Goal: Ask a question

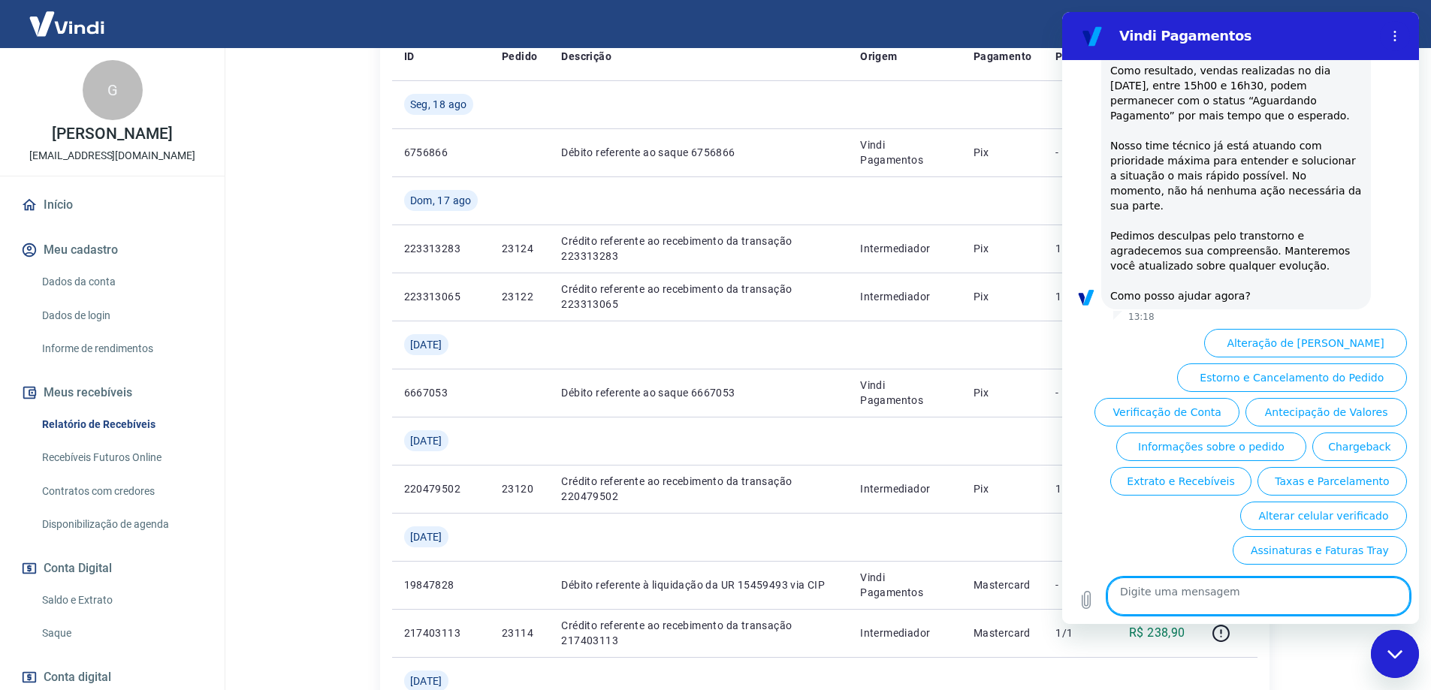
scroll to position [611, 0]
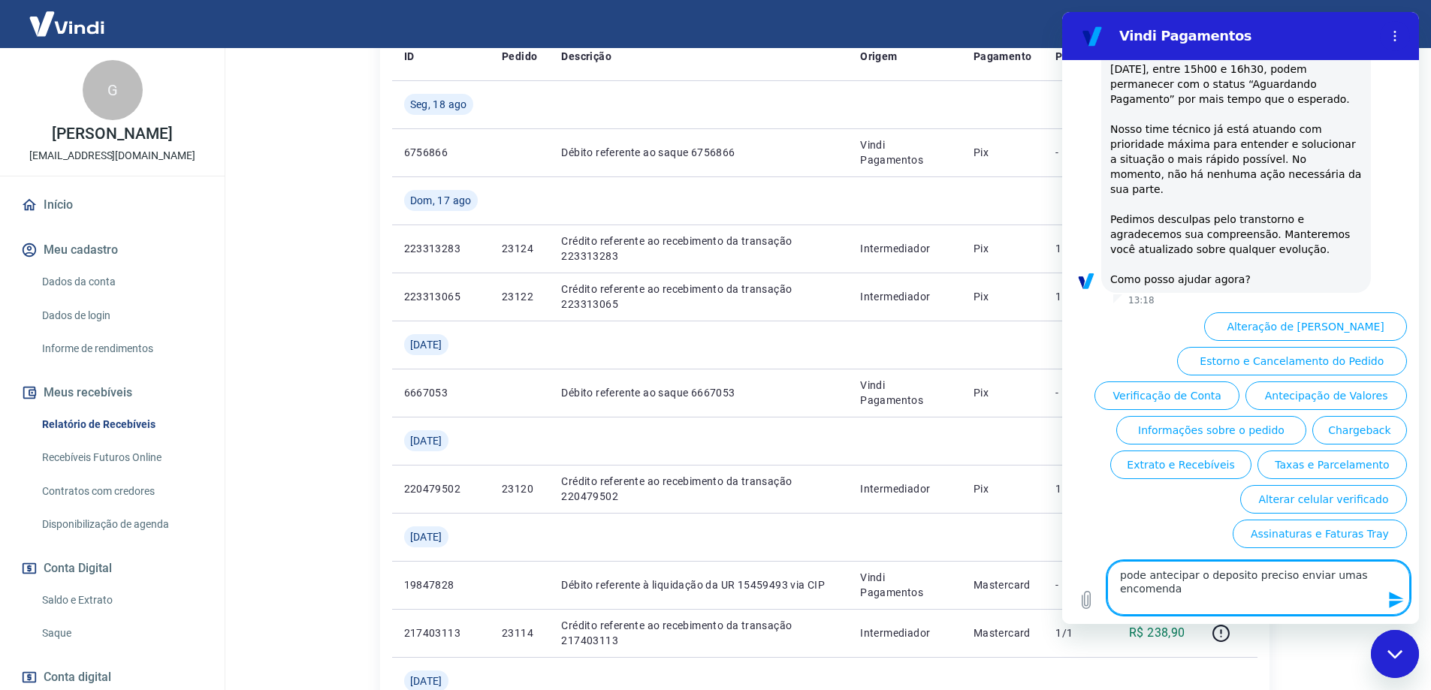
type textarea "pode antecipar o deposito preciso enviar umas encomendas"
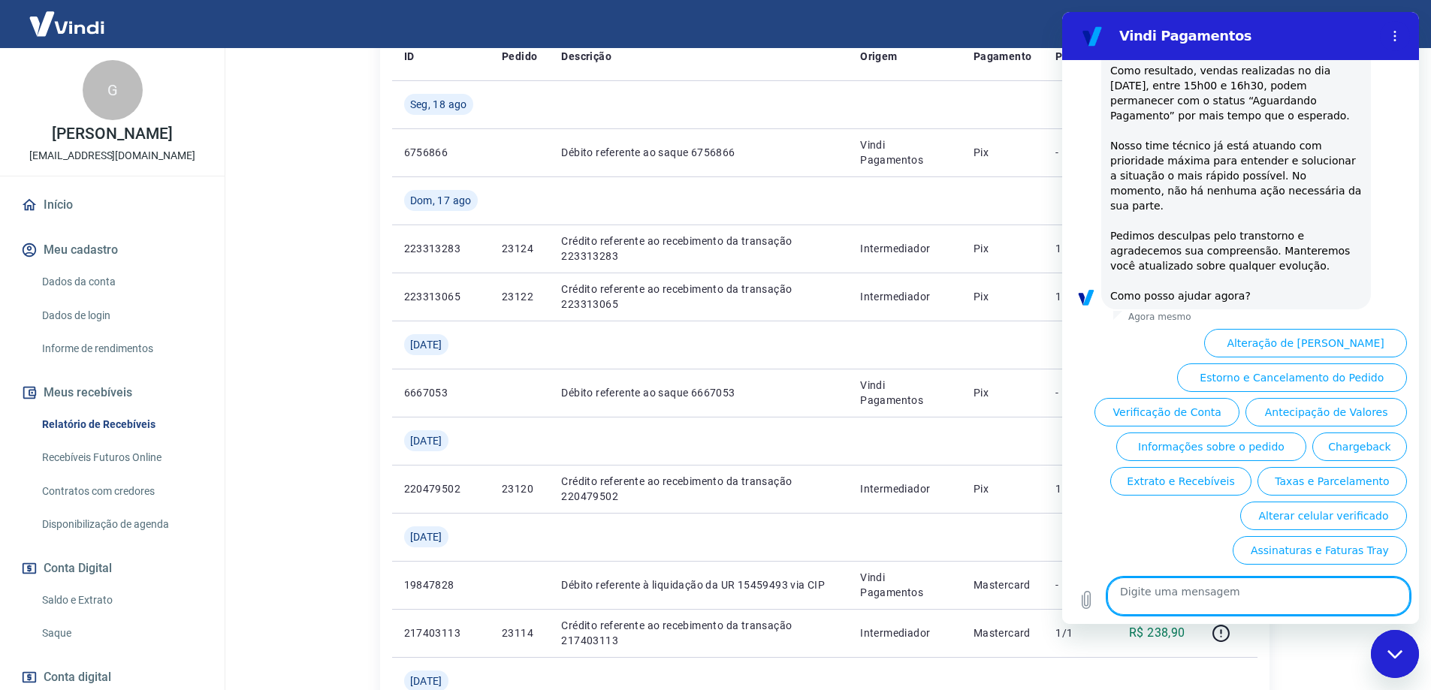
scroll to position [1215, 0]
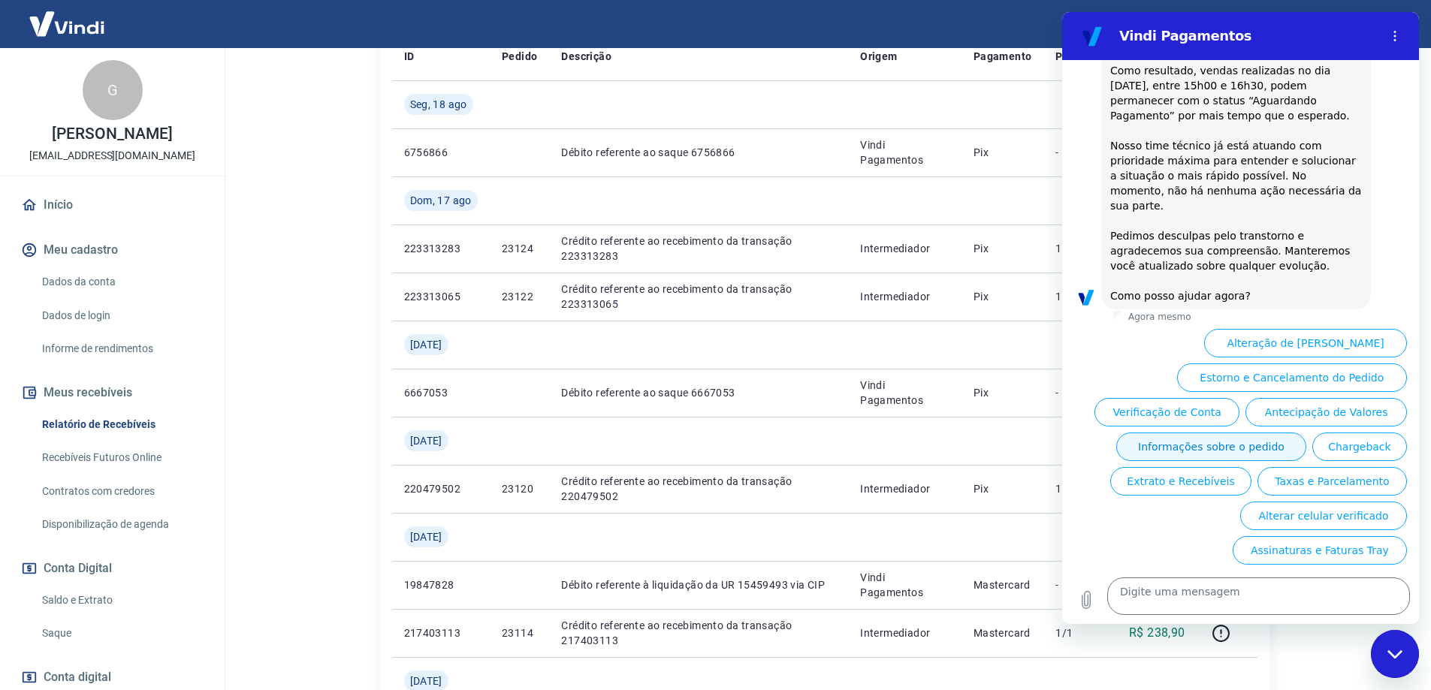
click at [1148, 433] on button "Informações sobre o pedido" at bounding box center [1211, 447] width 190 height 29
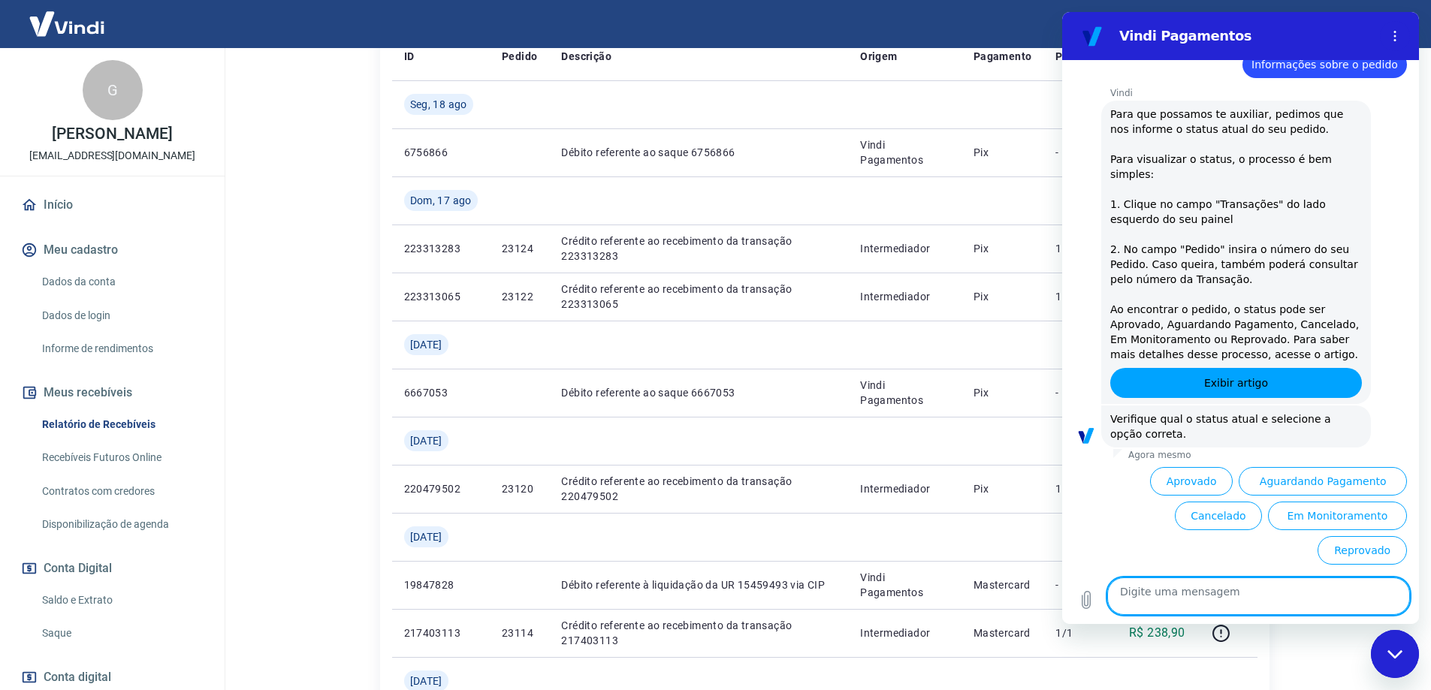
scroll to position [1540, 0]
click at [1296, 368] on link "Exibir artigo" at bounding box center [1236, 383] width 252 height 30
click at [1241, 587] on textarea at bounding box center [1258, 597] width 303 height 38
type textarea "antencipa pagamento"
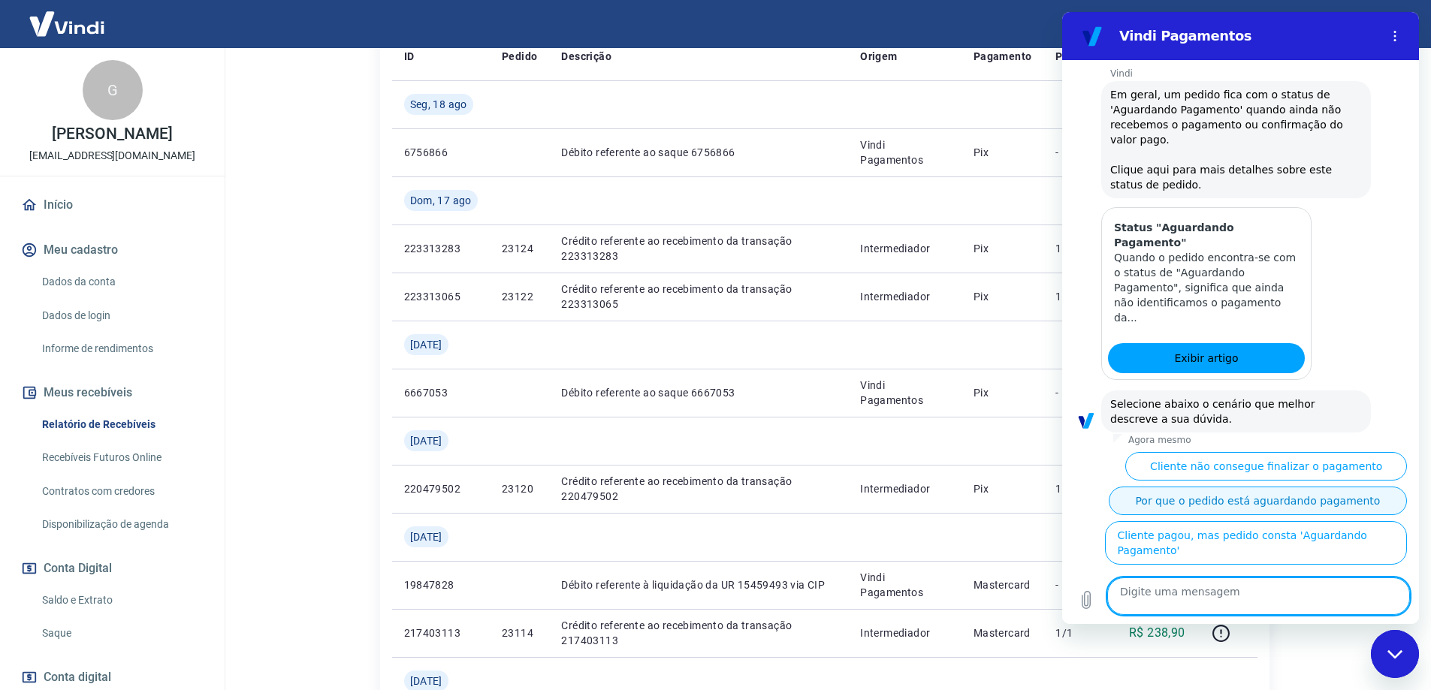
scroll to position [2071, 0]
click at [1164, 587] on textarea at bounding box center [1258, 597] width 303 height 38
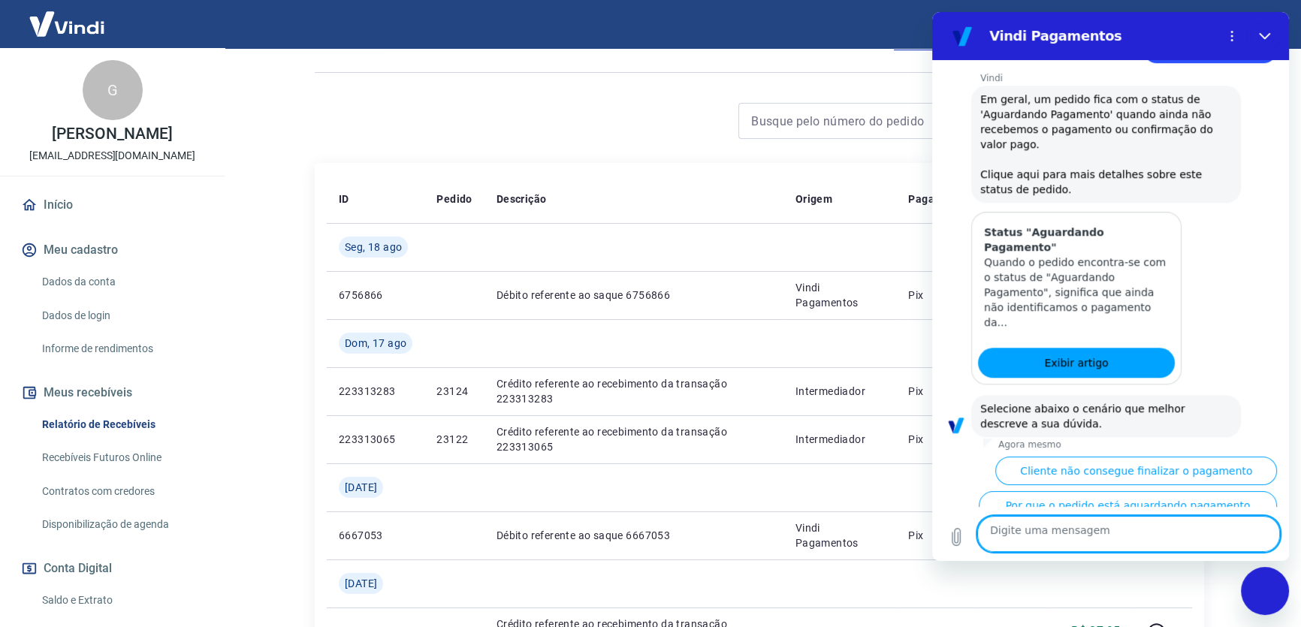
scroll to position [1373, 0]
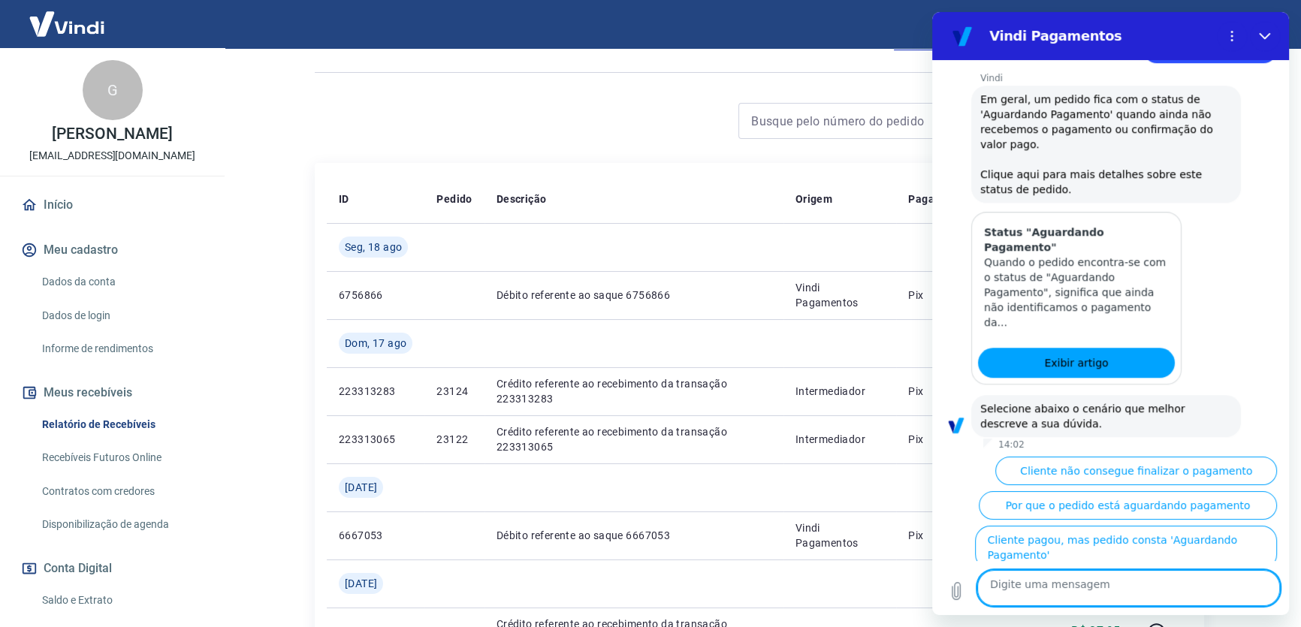
click at [1056, 578] on textarea at bounding box center [1128, 588] width 303 height 36
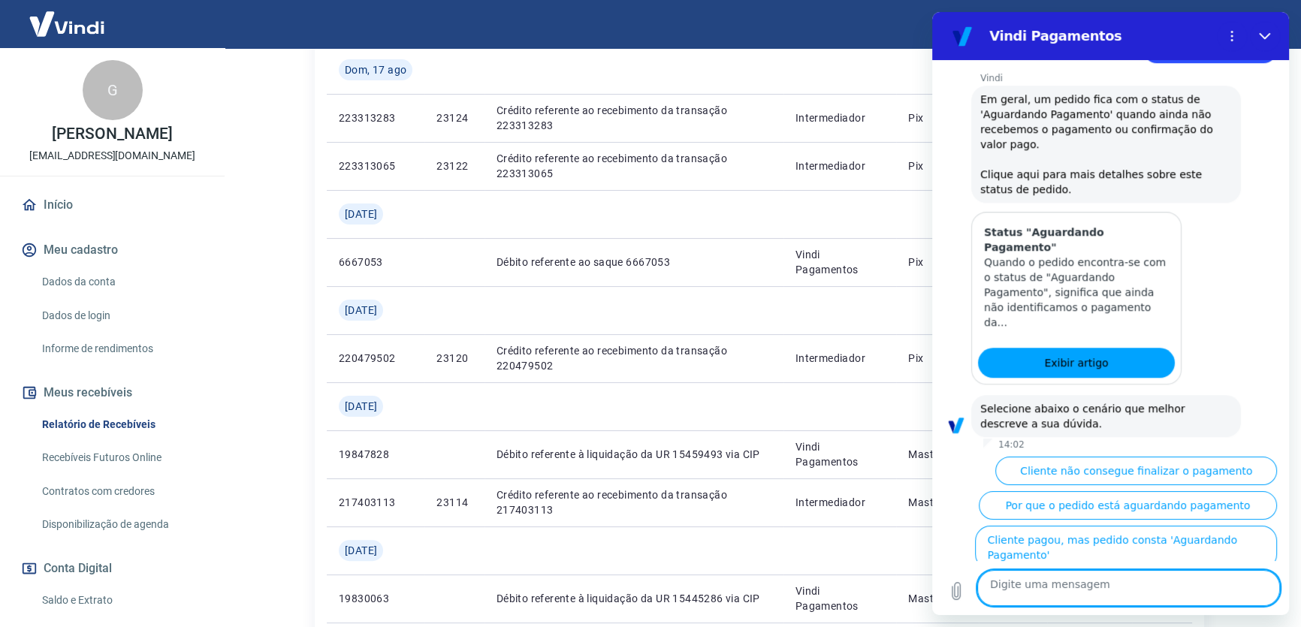
scroll to position [158, 0]
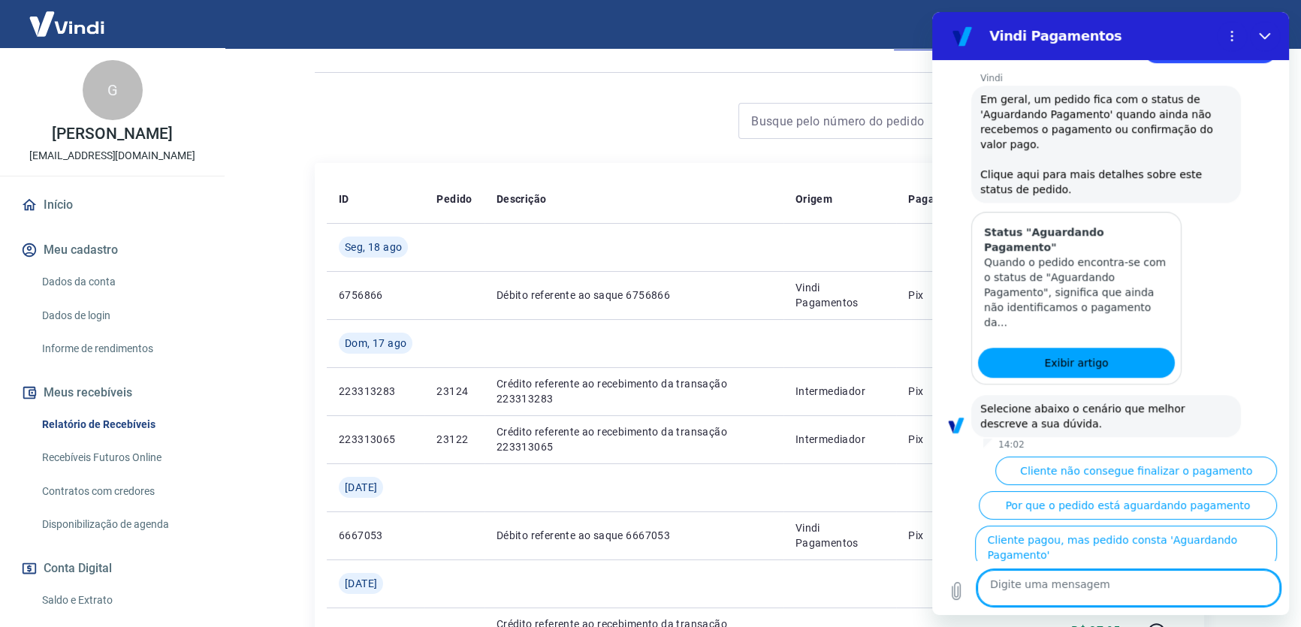
click at [1059, 592] on textarea at bounding box center [1128, 588] width 303 height 36
paste textarea "Prezados ontem, dia 20/08, realizei um pagamento no valor de 257,00, id de paga…"
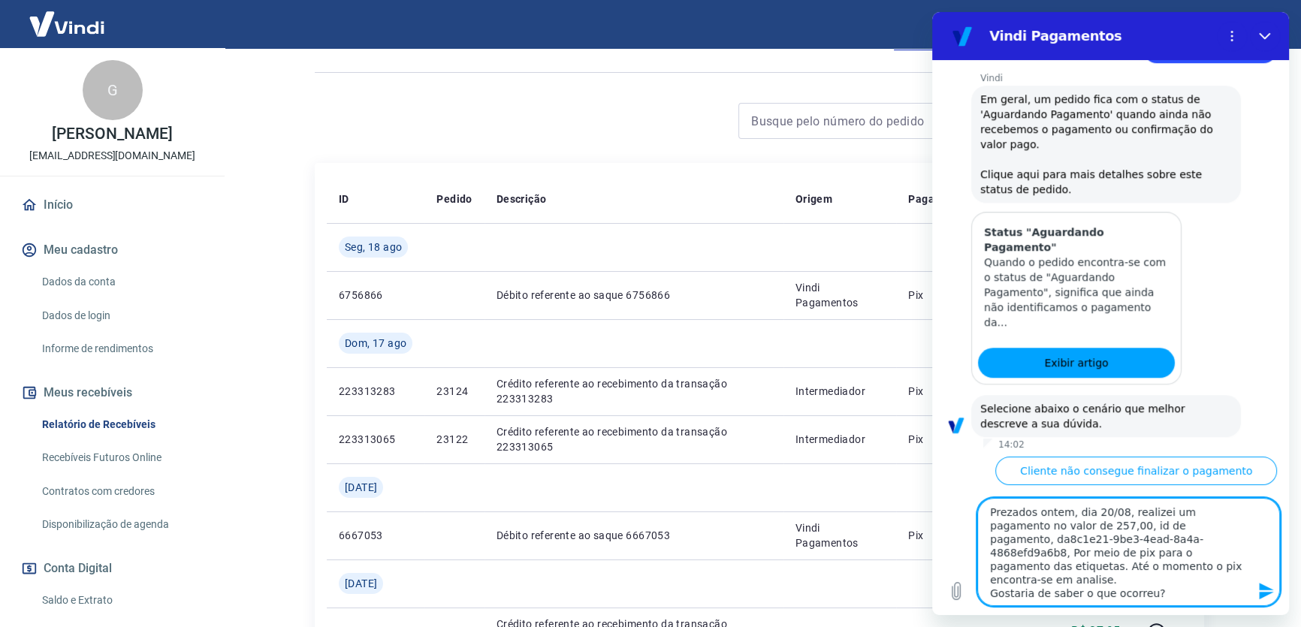
scroll to position [38, 0]
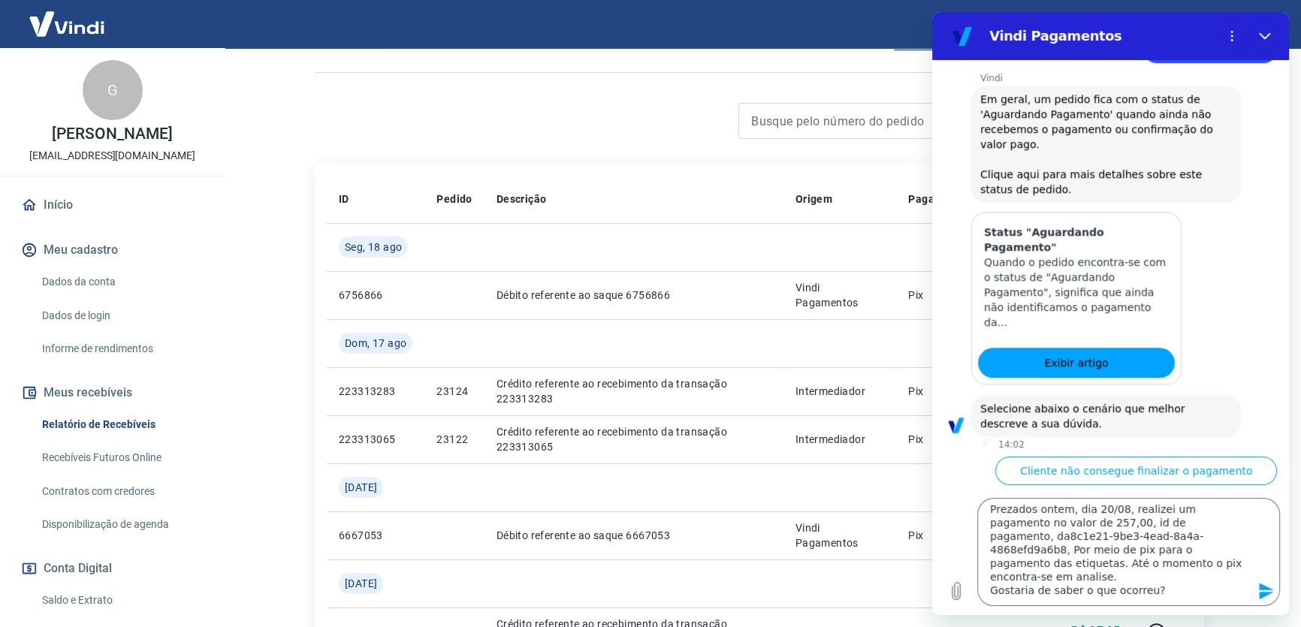
click at [1259, 583] on icon "Enviar mensagem" at bounding box center [1266, 591] width 14 height 17
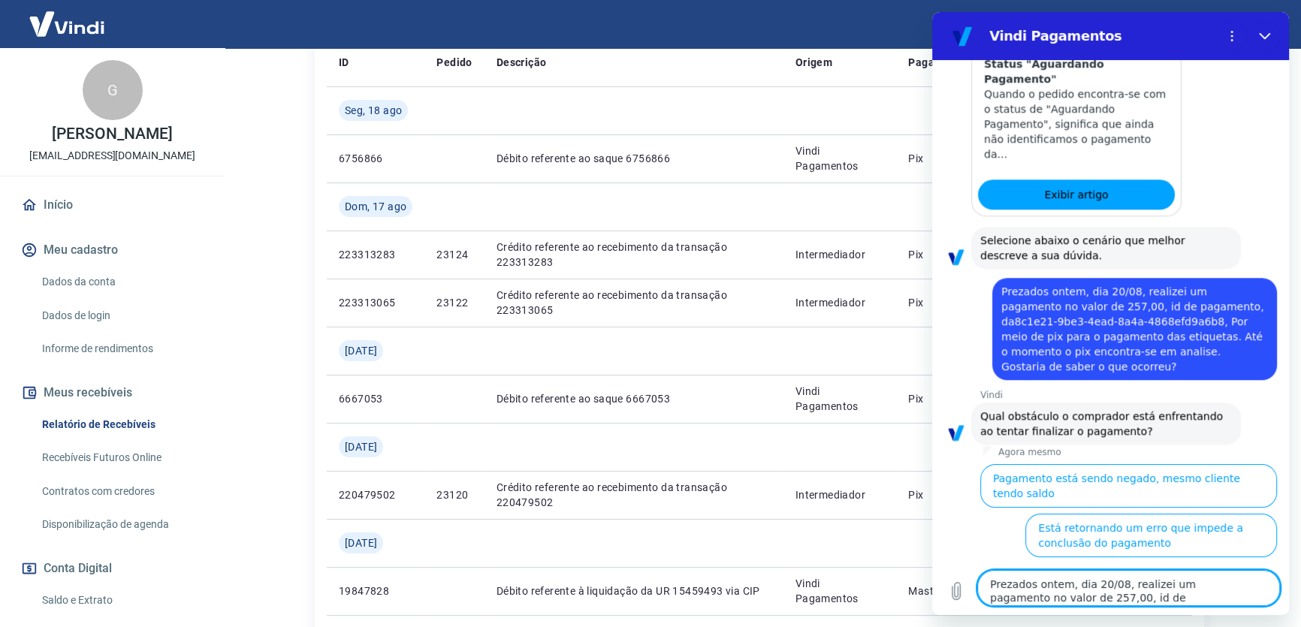
scroll to position [2312, 0]
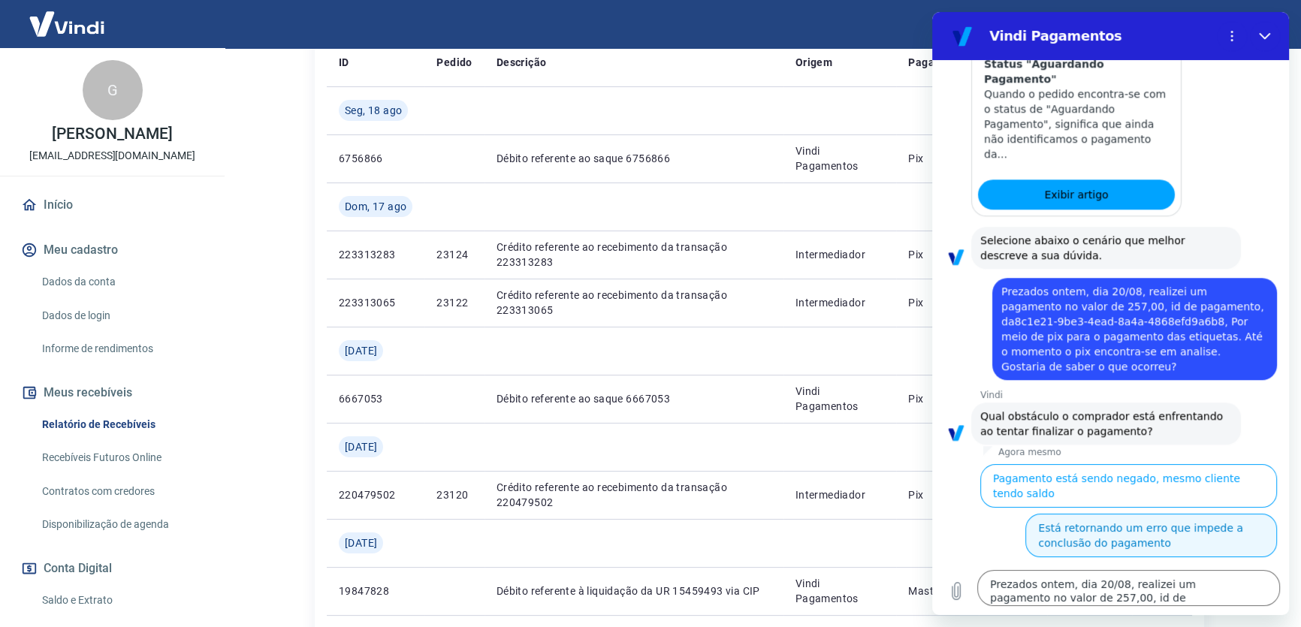
click at [1151, 529] on button "Está retornando um erro que impede a conclusão do pagamento" at bounding box center [1151, 536] width 252 height 44
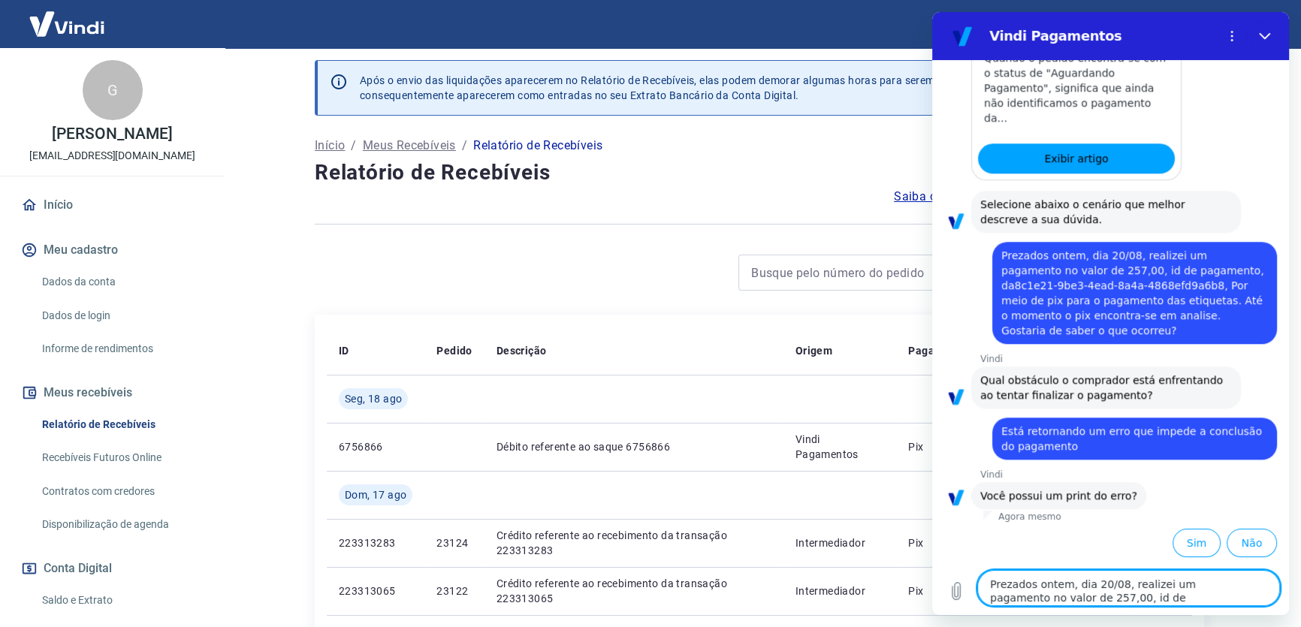
scroll to position [0, 0]
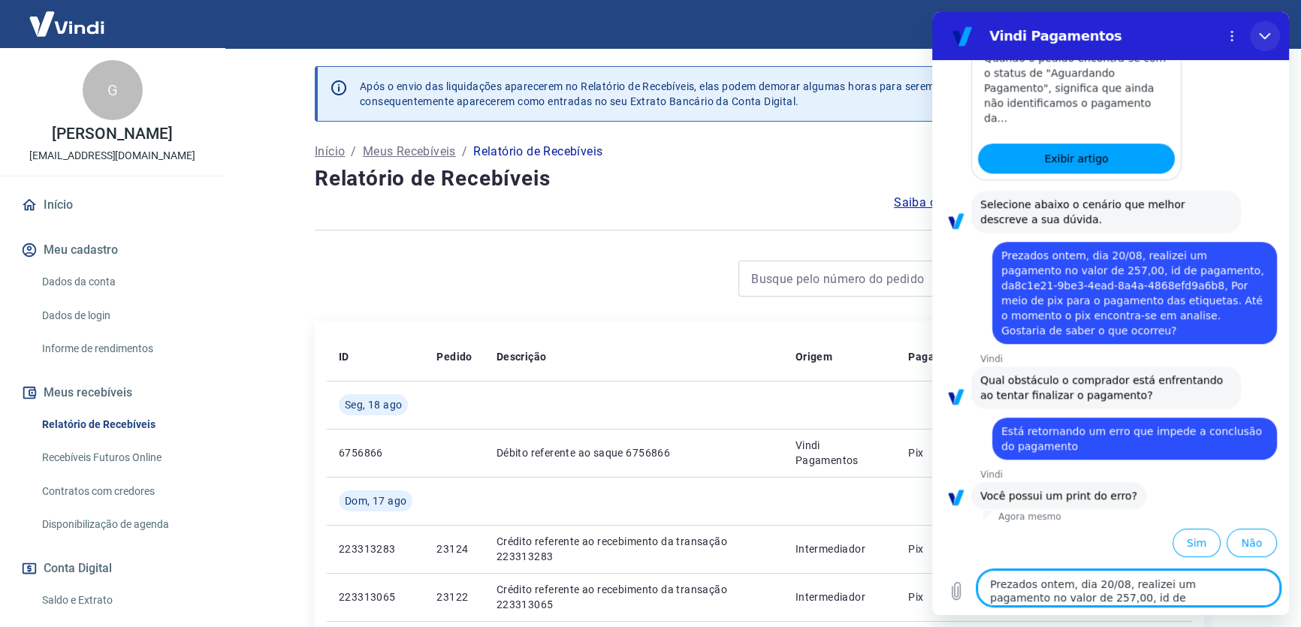
click at [1262, 37] on icon "Fechar" at bounding box center [1265, 36] width 12 height 12
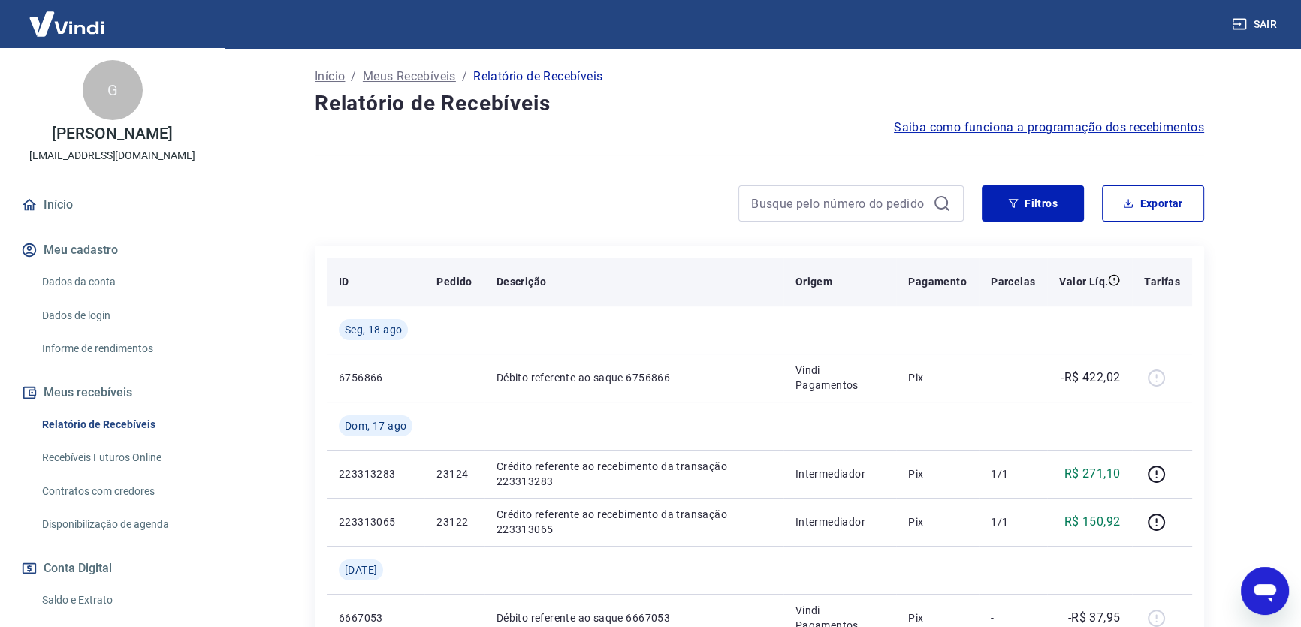
scroll to position [136, 0]
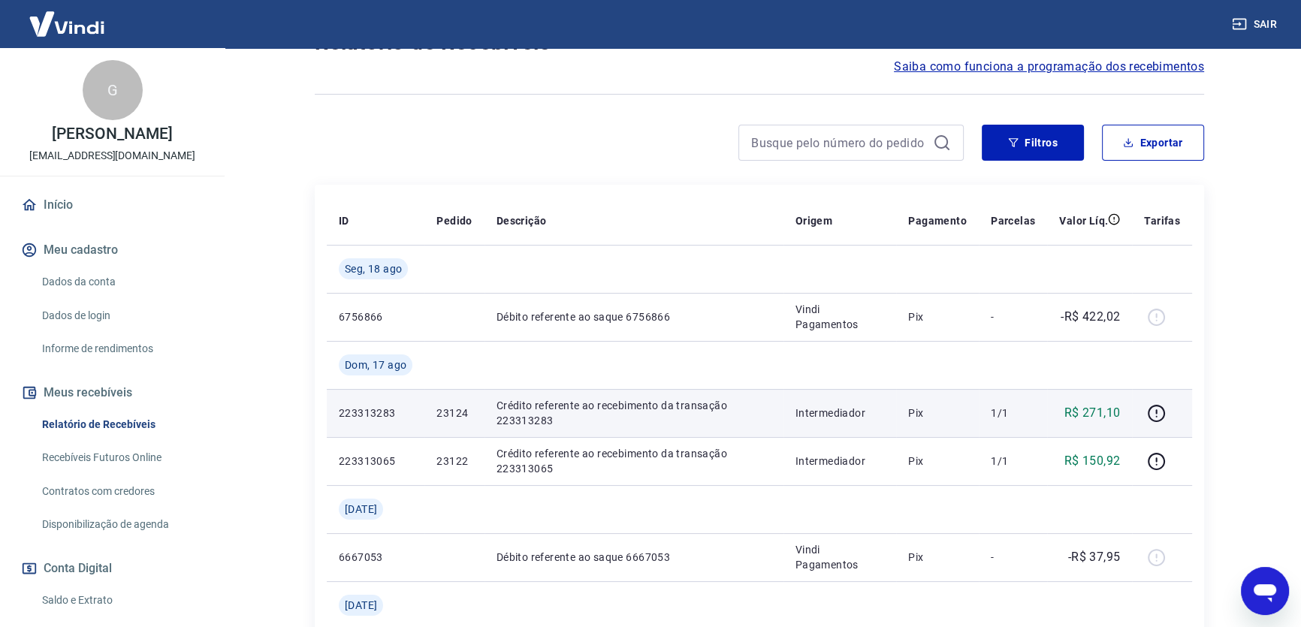
click at [945, 413] on p "Pix" at bounding box center [937, 413] width 59 height 15
click at [1159, 414] on icon "button" at bounding box center [1156, 413] width 19 height 19
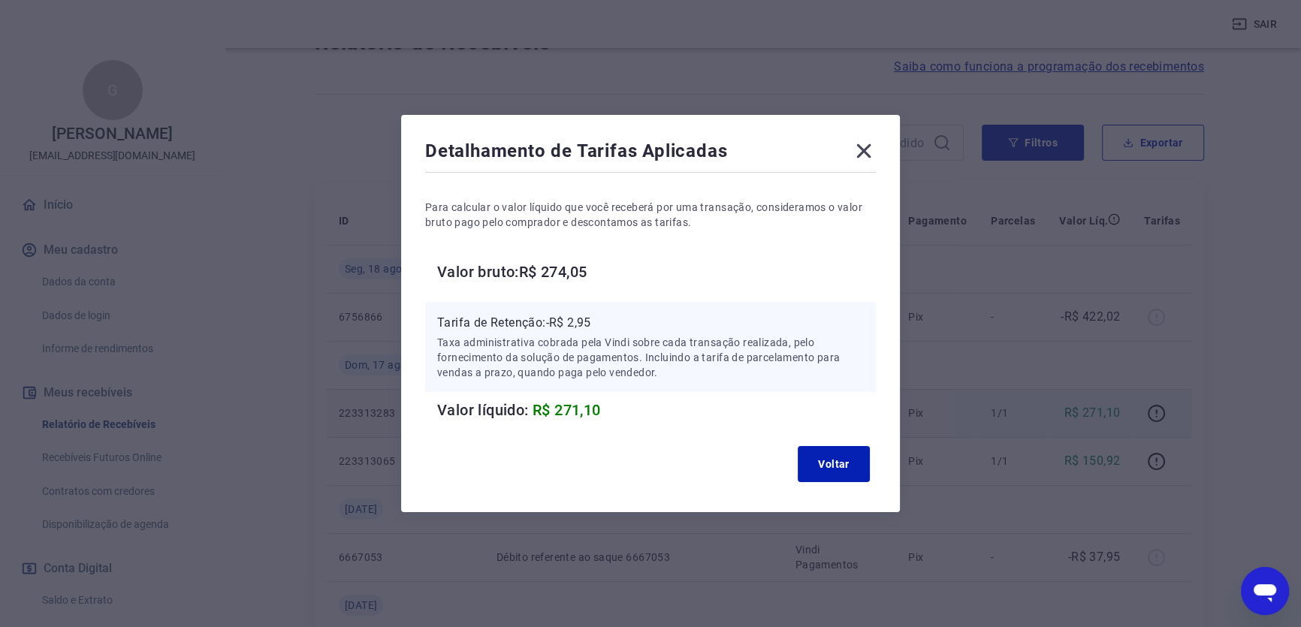
click at [862, 147] on icon at bounding box center [864, 151] width 24 height 24
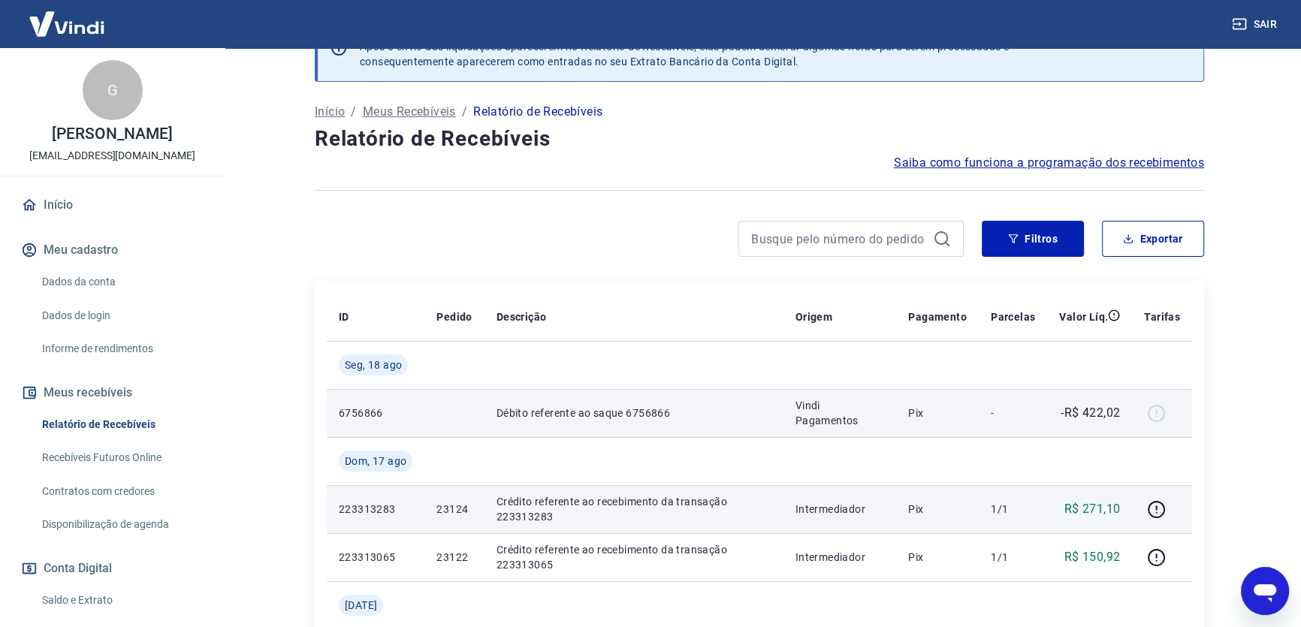
scroll to position [0, 0]
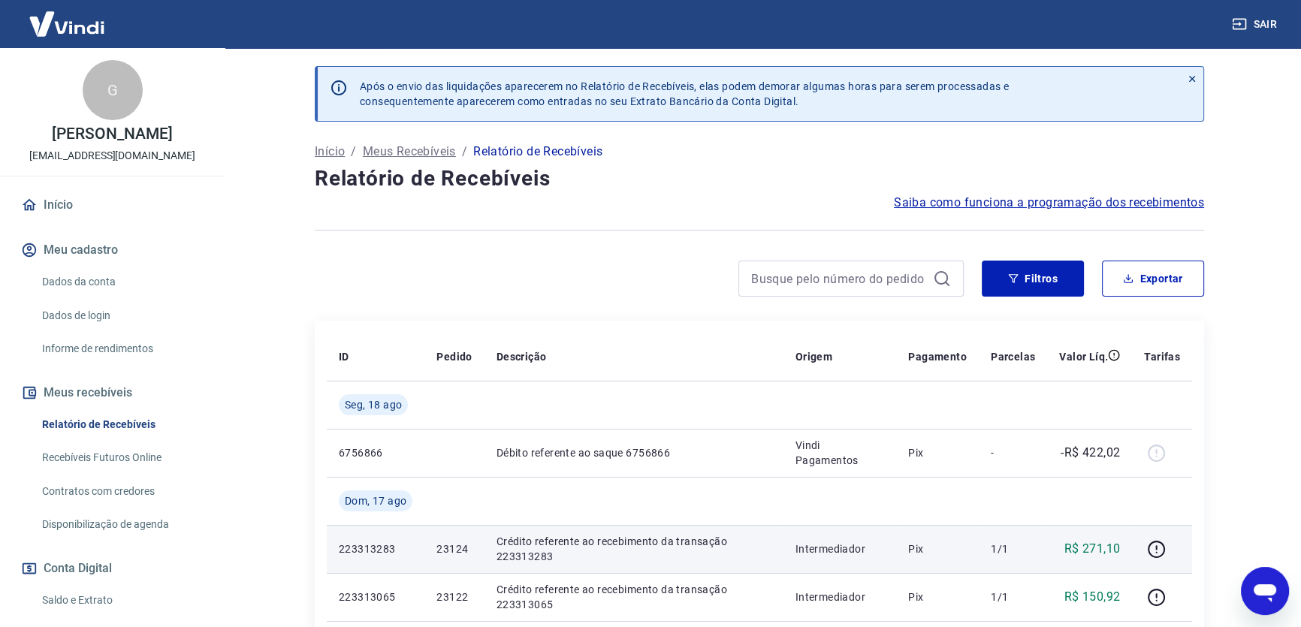
click at [1259, 596] on icon "Abrir janela de mensagens" at bounding box center [1264, 591] width 27 height 27
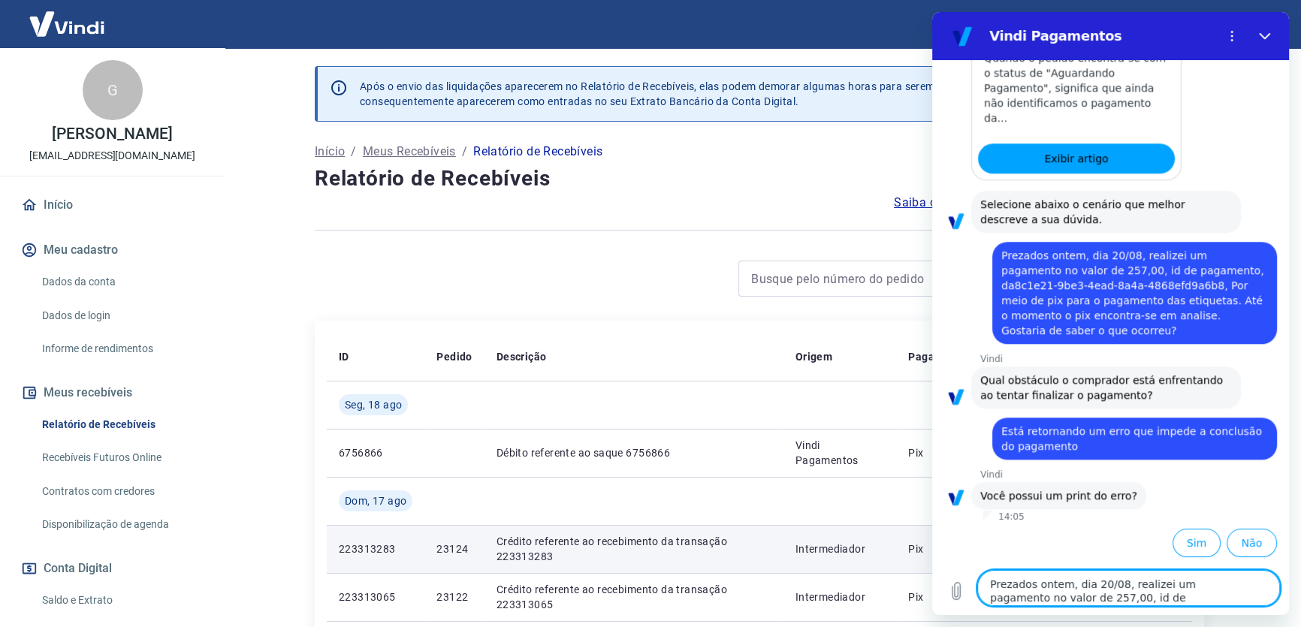
click at [1142, 579] on textarea "Prezados ontem, dia 20/08, realizei um pagamento no valor de 257,00, id de paga…" at bounding box center [1128, 588] width 303 height 36
paste textarea "O pagamento realizado via PIX está em análise porque ele precisa ser confirmado…"
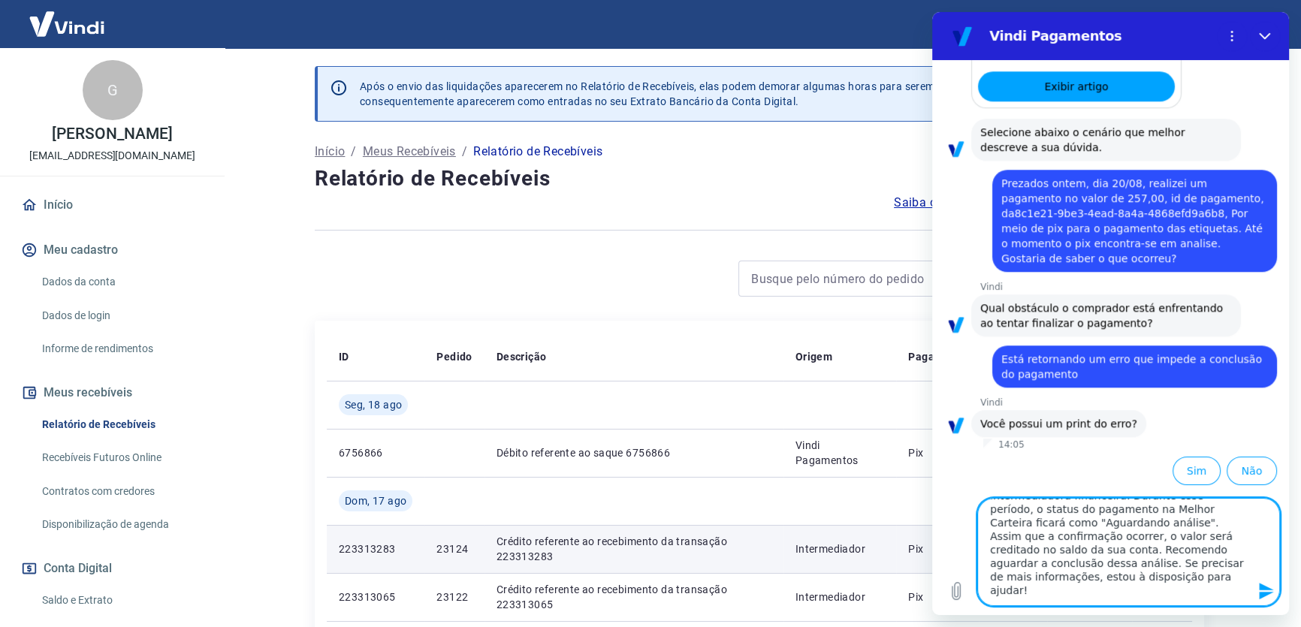
type textarea "O pagamento realizado via PIX está em análise porque ele precisa ser confirmado…"
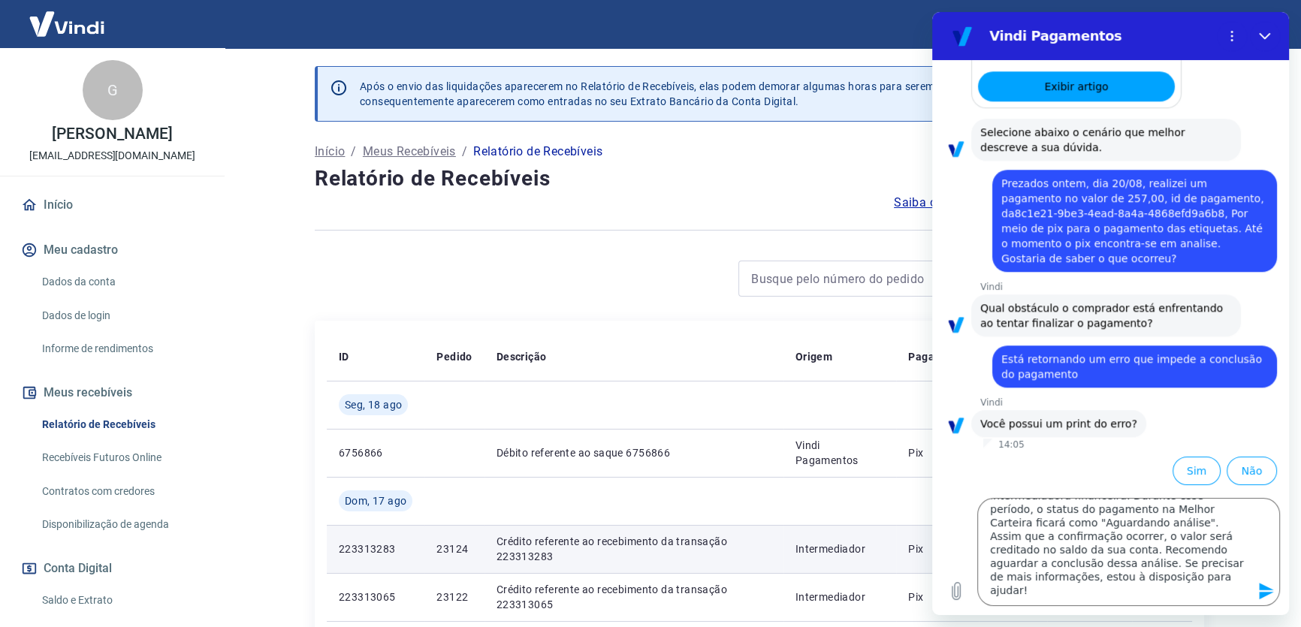
click at [1261, 587] on icon "Enviar mensagem" at bounding box center [1266, 591] width 14 height 17
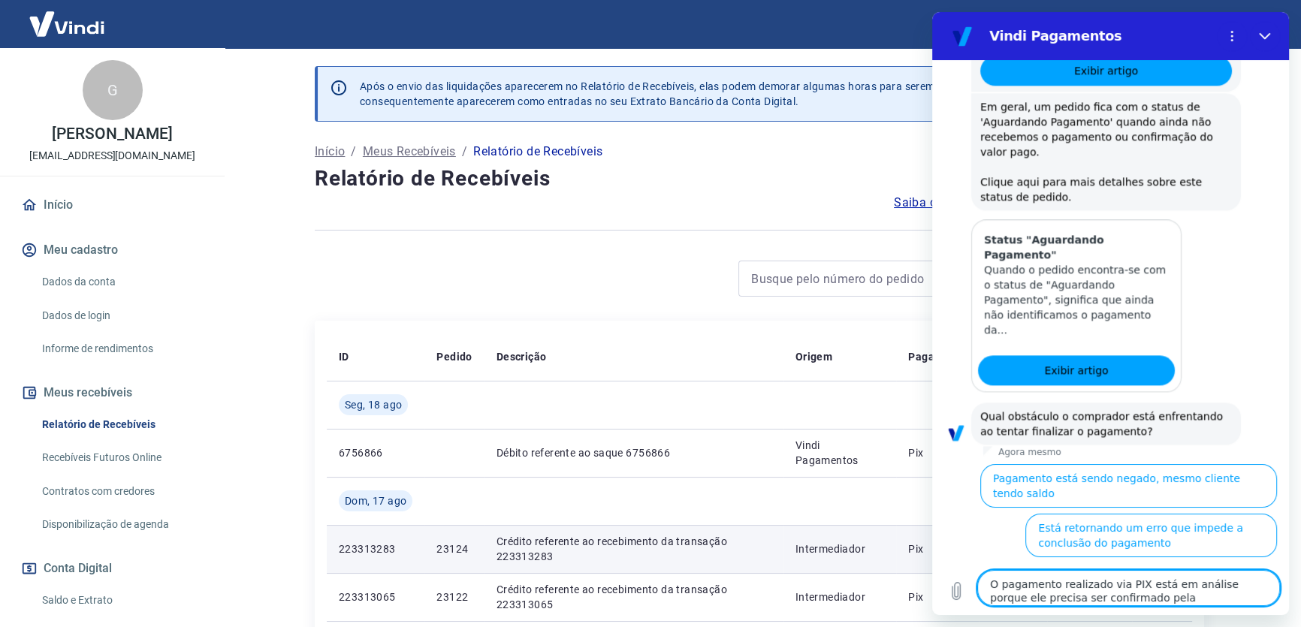
scroll to position [3651, 0]
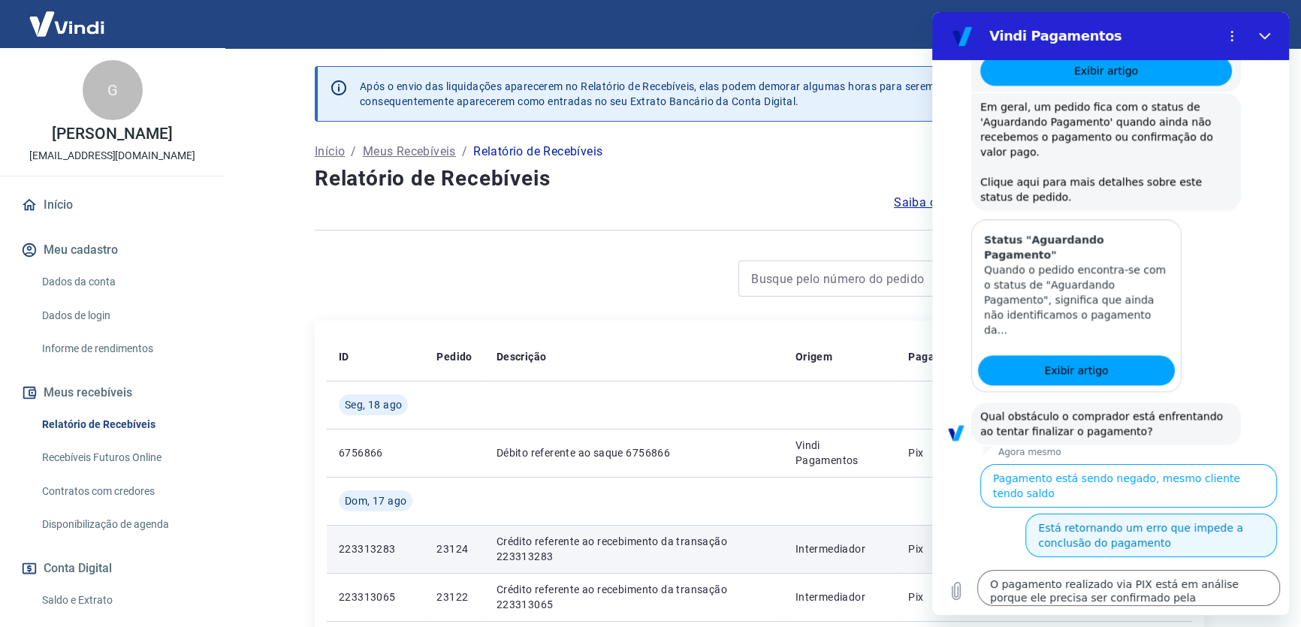
click at [1147, 518] on button "Está retornando um erro que impede a conclusão do pagamento" at bounding box center [1151, 536] width 252 height 44
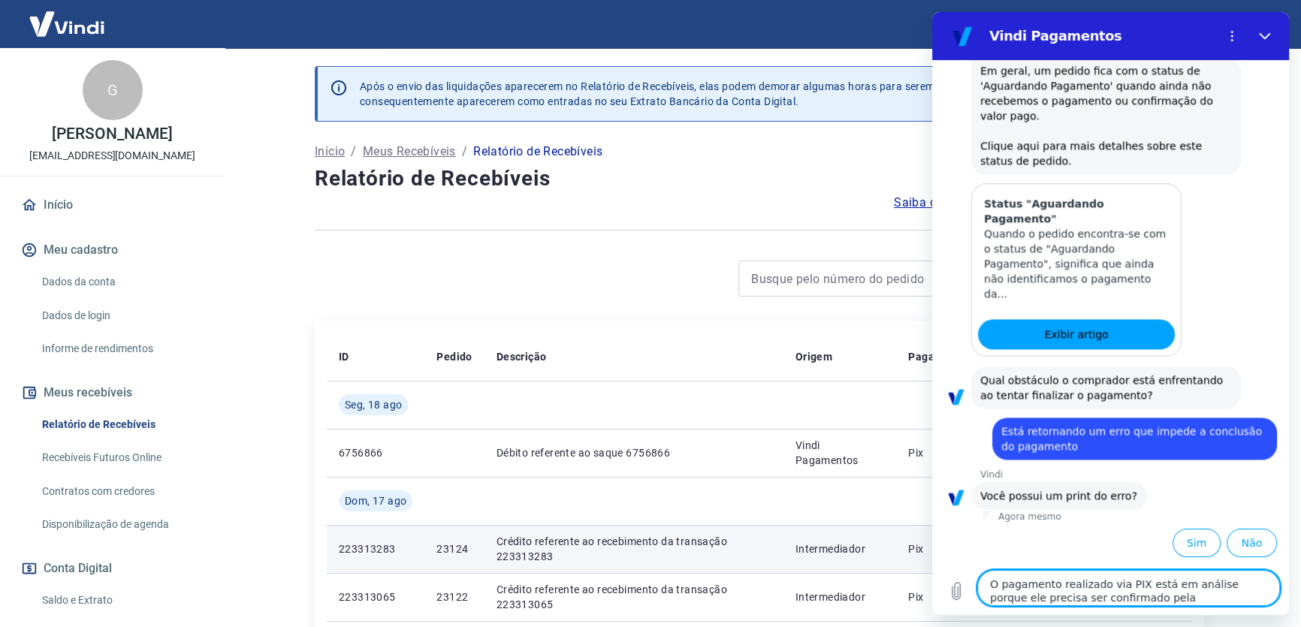
scroll to position [3696, 0]
click at [1173, 535] on button "Sim" at bounding box center [1197, 543] width 48 height 29
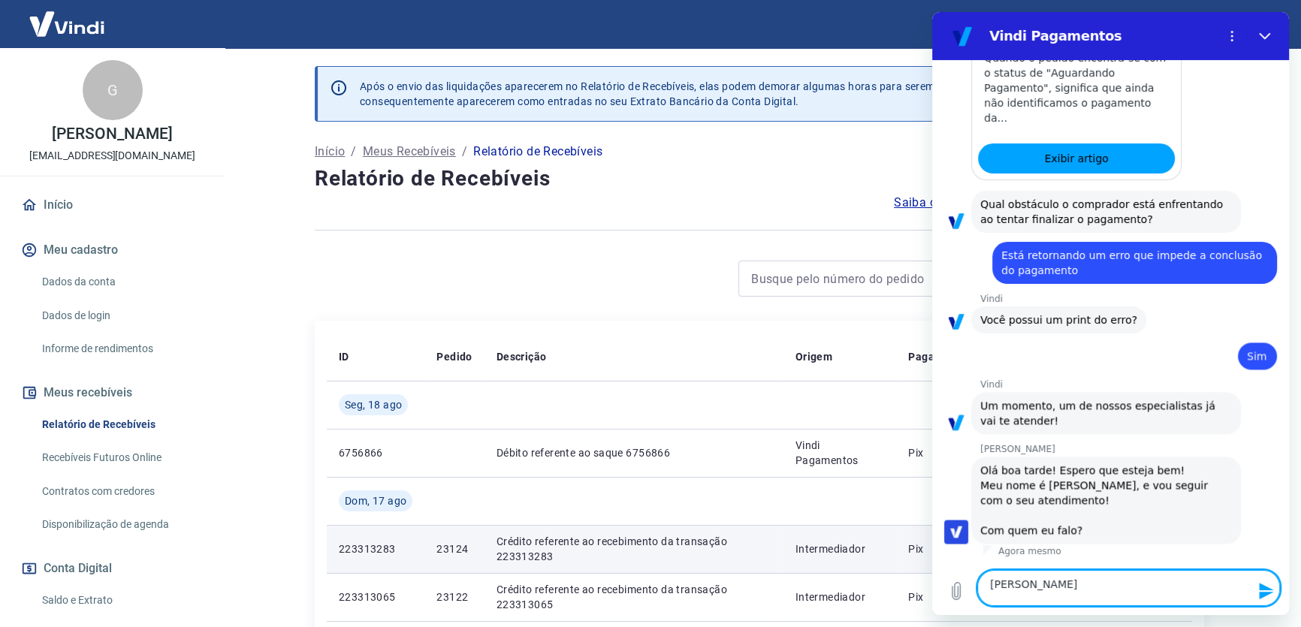
scroll to position [3935, 0]
click at [1259, 583] on icon "Enviar mensagem" at bounding box center [1266, 591] width 14 height 17
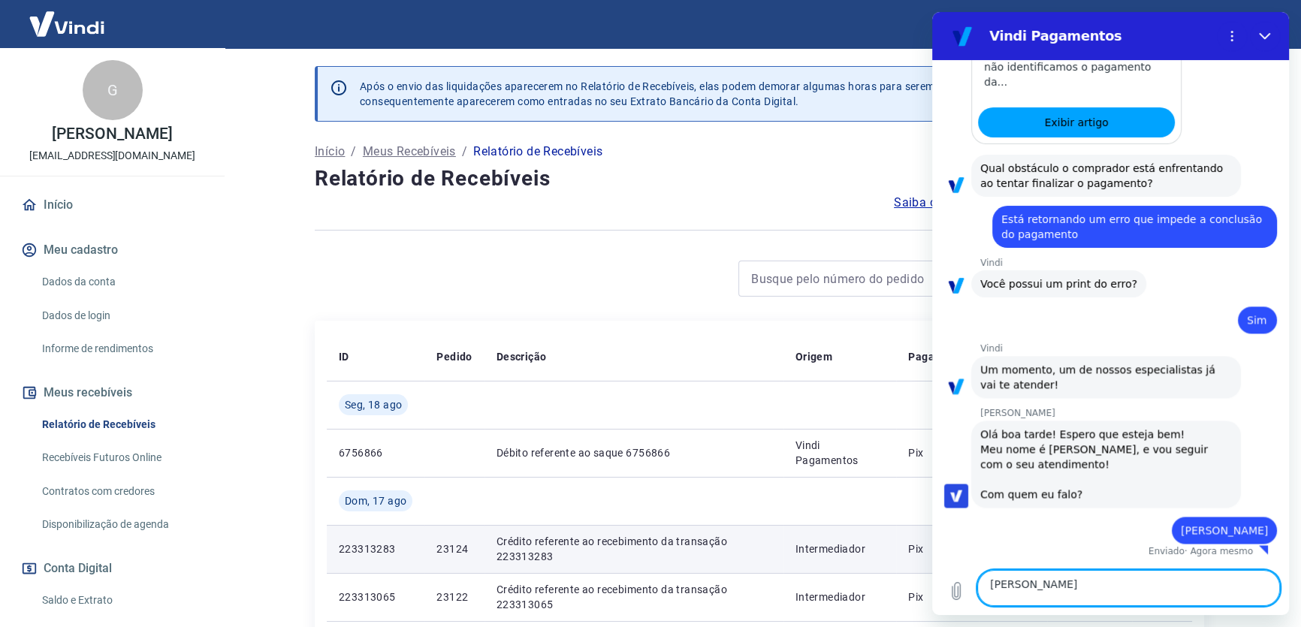
scroll to position [3980, 0]
paste textarea "Prezados ontem, dia 20/08, realizei um pagamento no valor de 257,00, id de paga…"
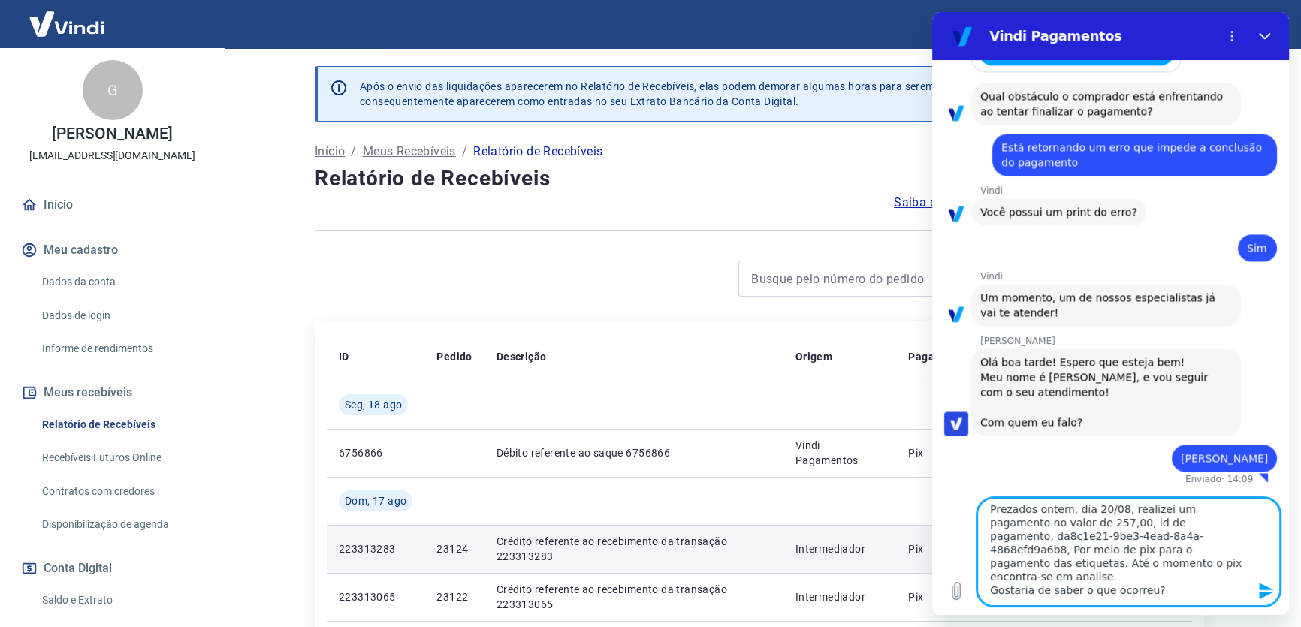
type textarea "Prezados ontem, dia 20/08, realizei um pagamento no valor de 257,00, id de paga…"
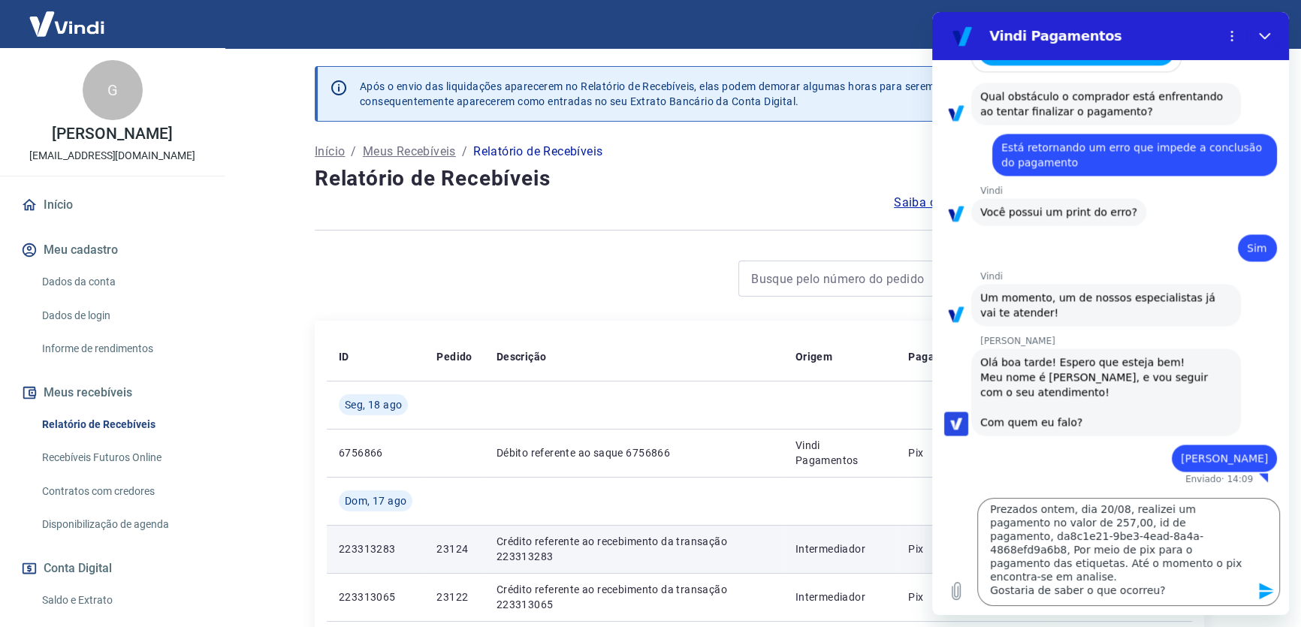
click at [1265, 588] on icon "Enviar mensagem" at bounding box center [1266, 591] width 14 height 17
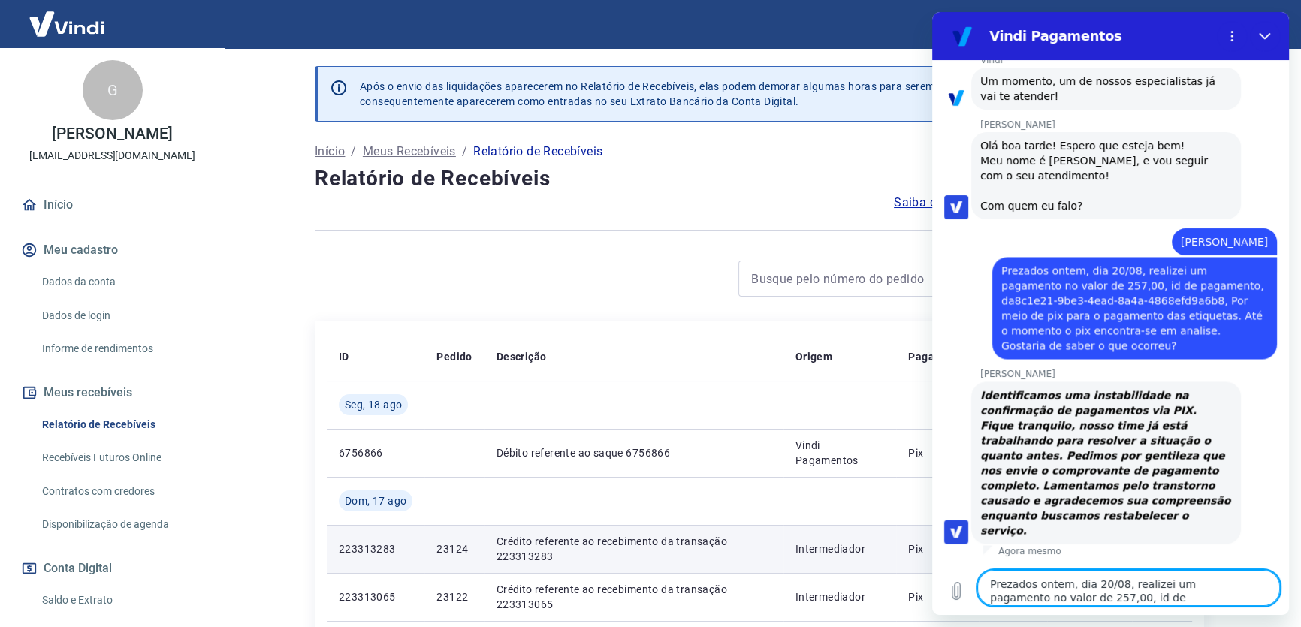
scroll to position [4397, 0]
click at [965, 590] on icon "Carregar arquivo" at bounding box center [956, 591] width 18 height 18
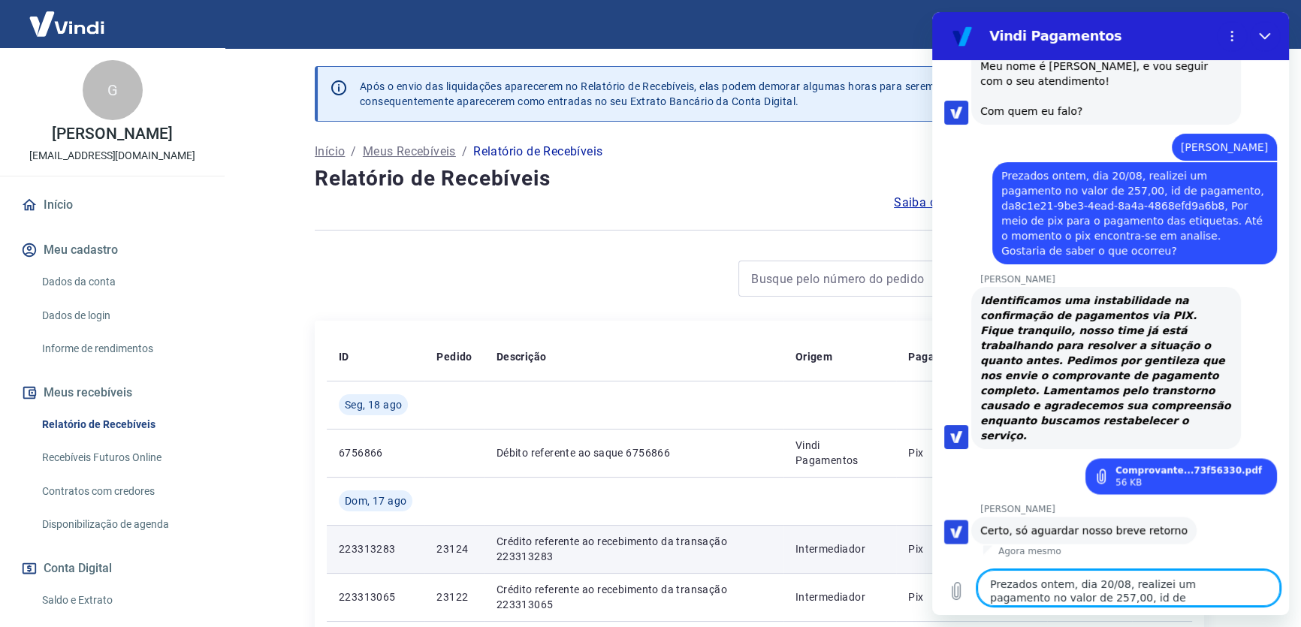
scroll to position [4534, 0]
